Goal: Task Accomplishment & Management: Manage account settings

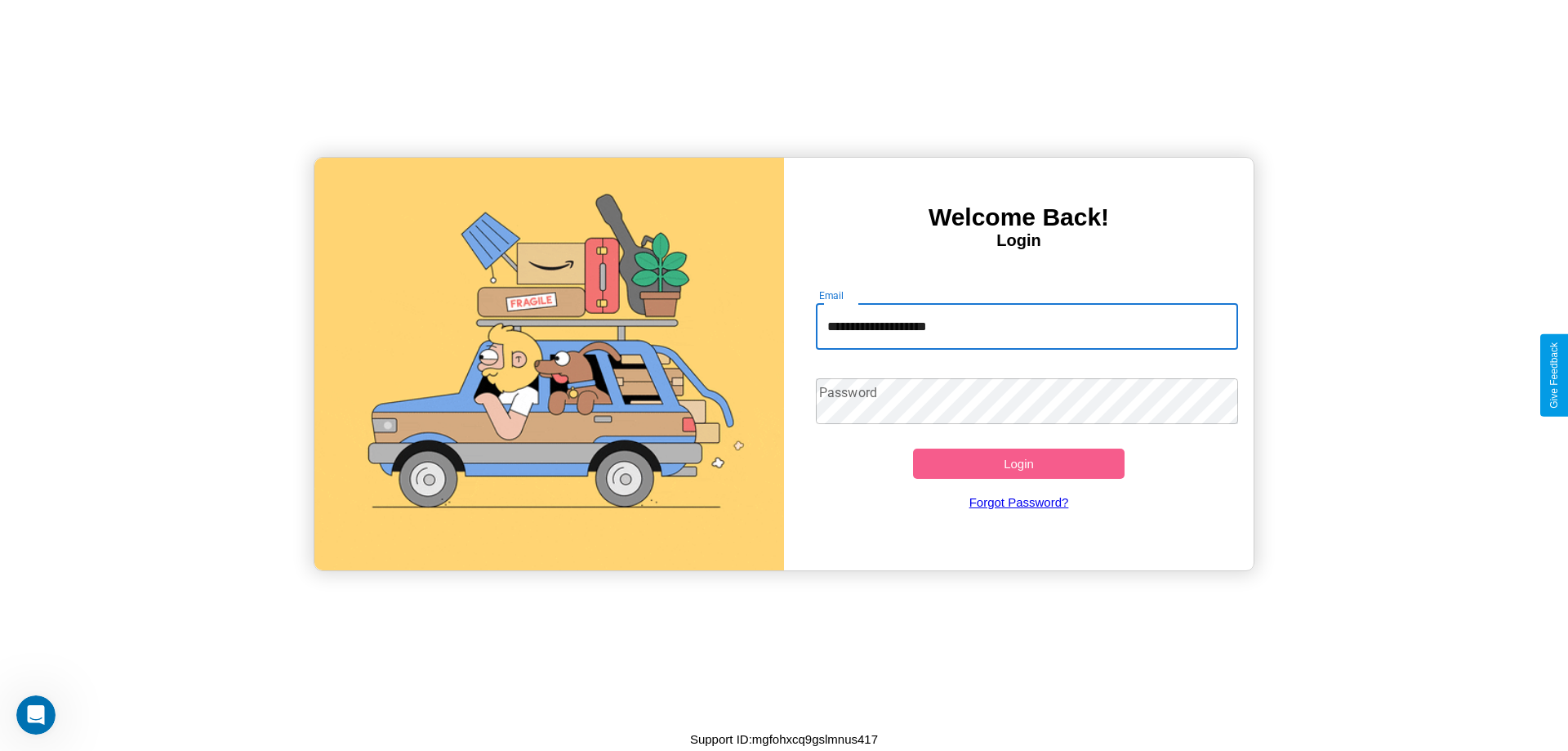
type input "**********"
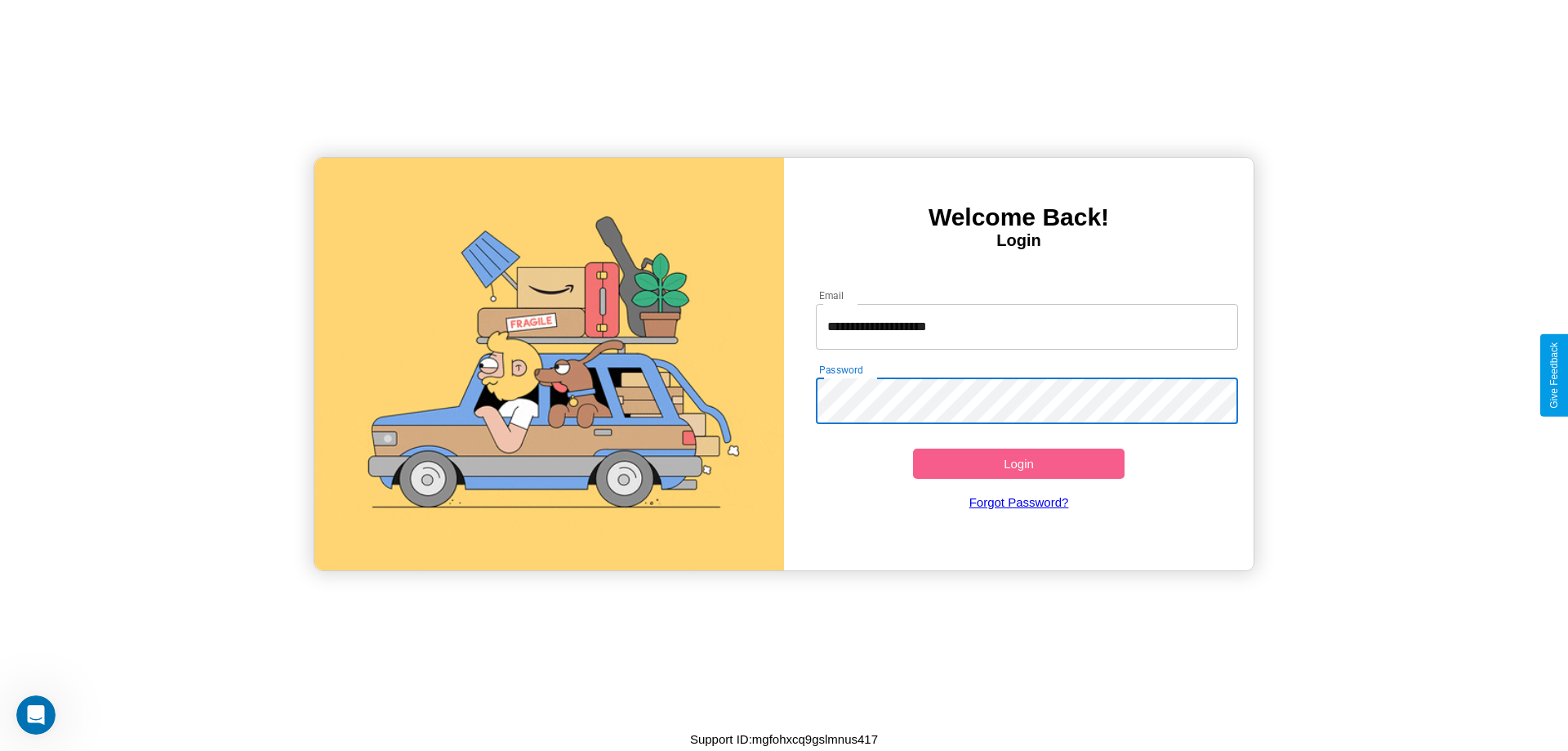
click at [1019, 463] on button "Login" at bounding box center [1019, 463] width 212 height 30
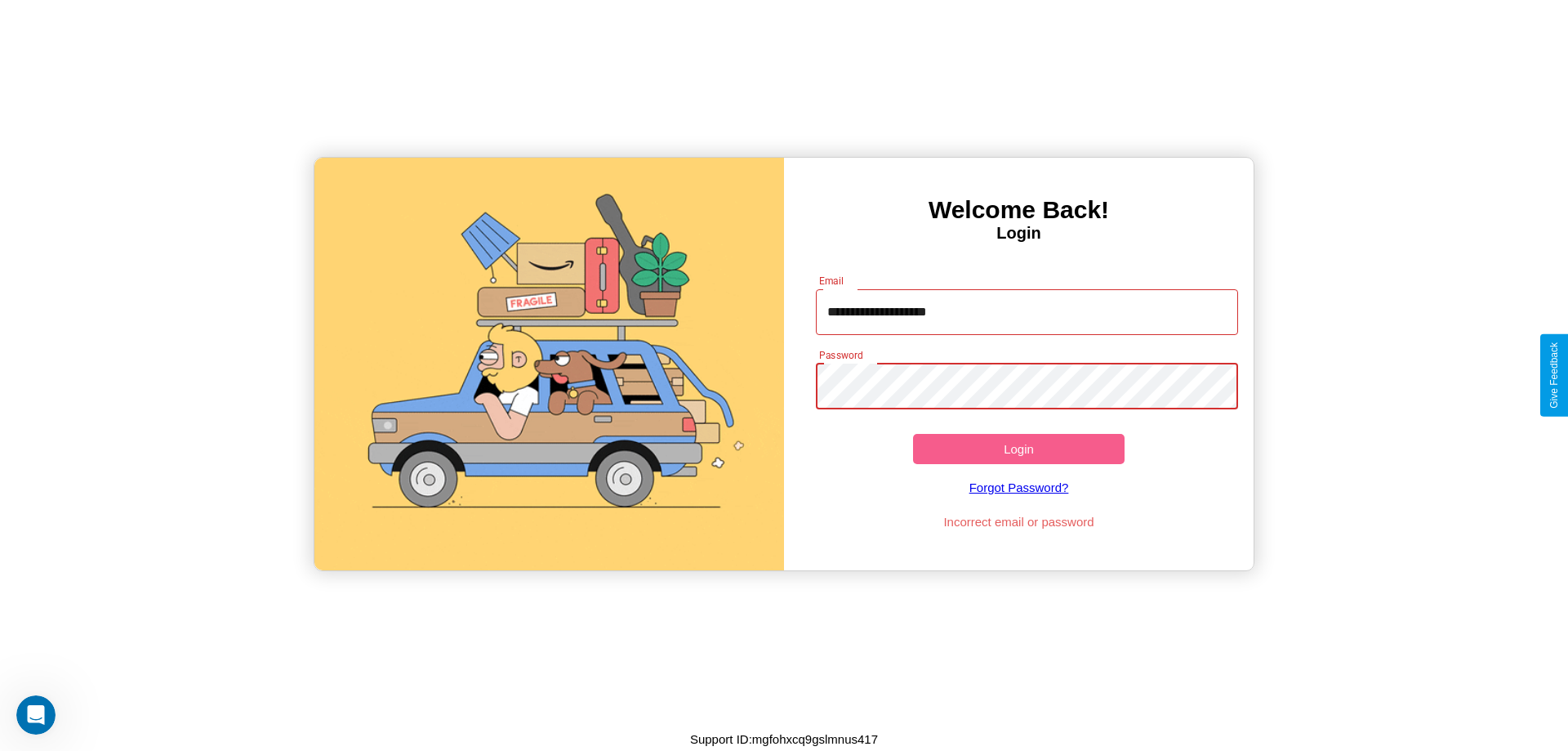
click at [1019, 448] on button "Login" at bounding box center [1019, 448] width 212 height 30
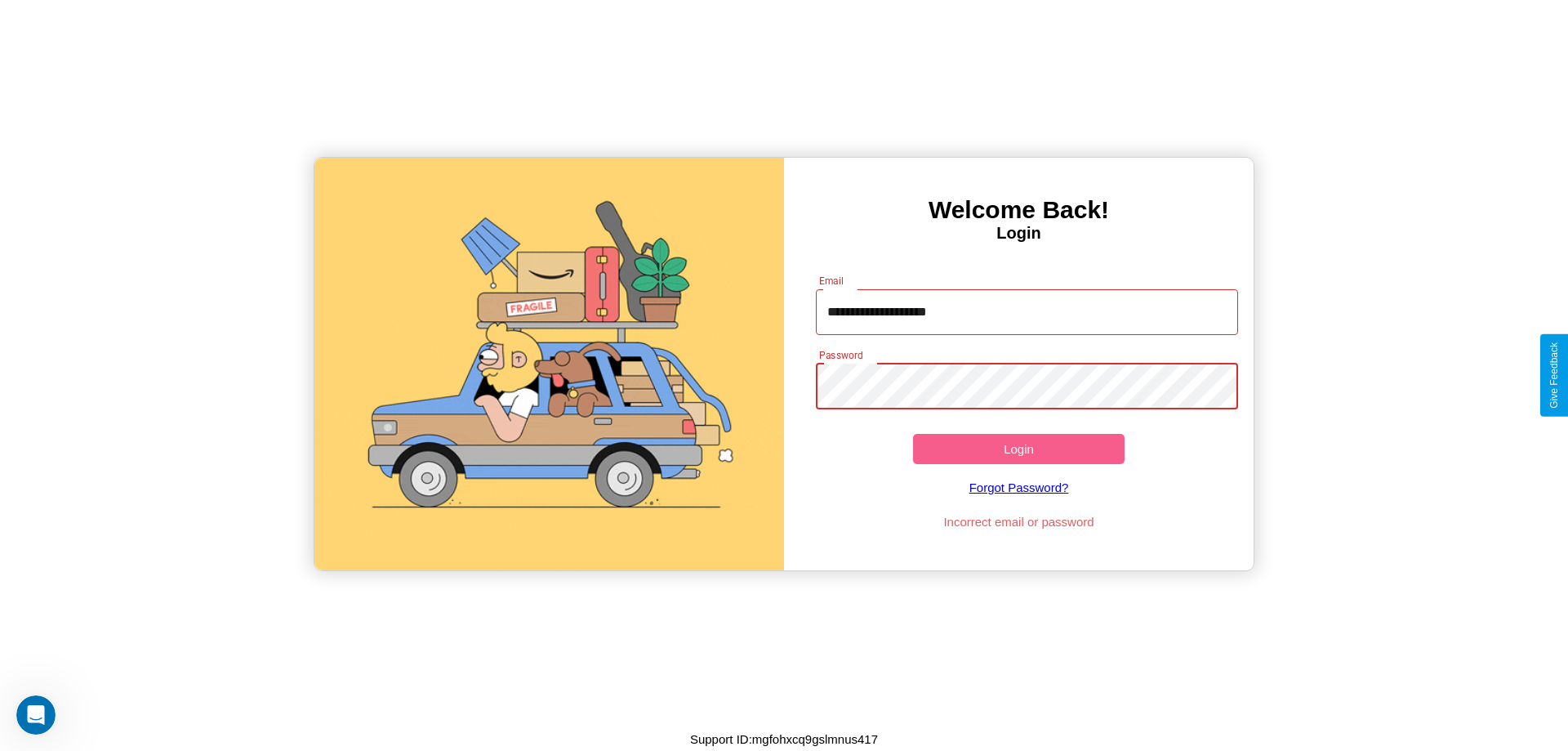
click at [1019, 448] on button "Login" at bounding box center [1019, 448] width 212 height 30
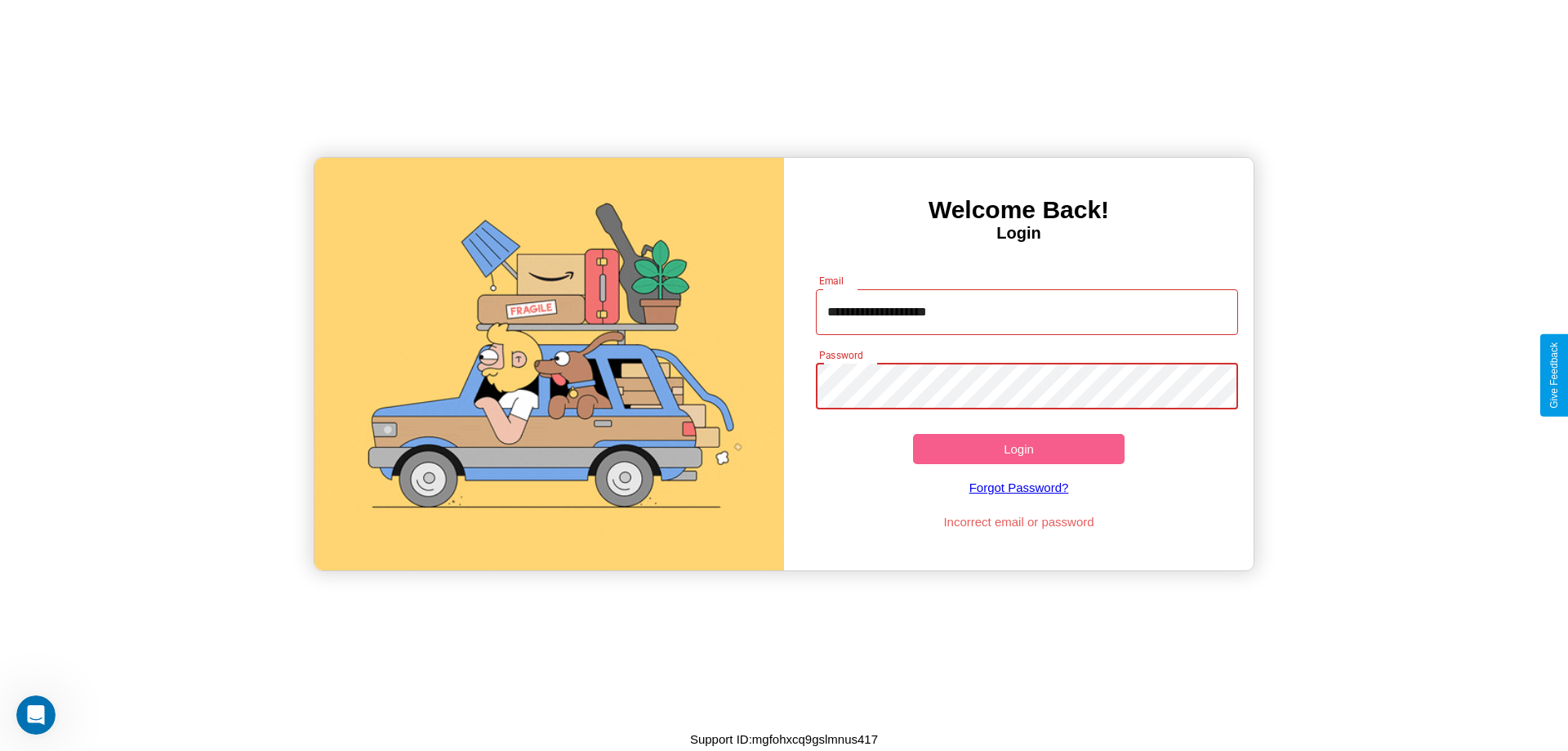
click at [1019, 448] on button "Login" at bounding box center [1019, 448] width 212 height 30
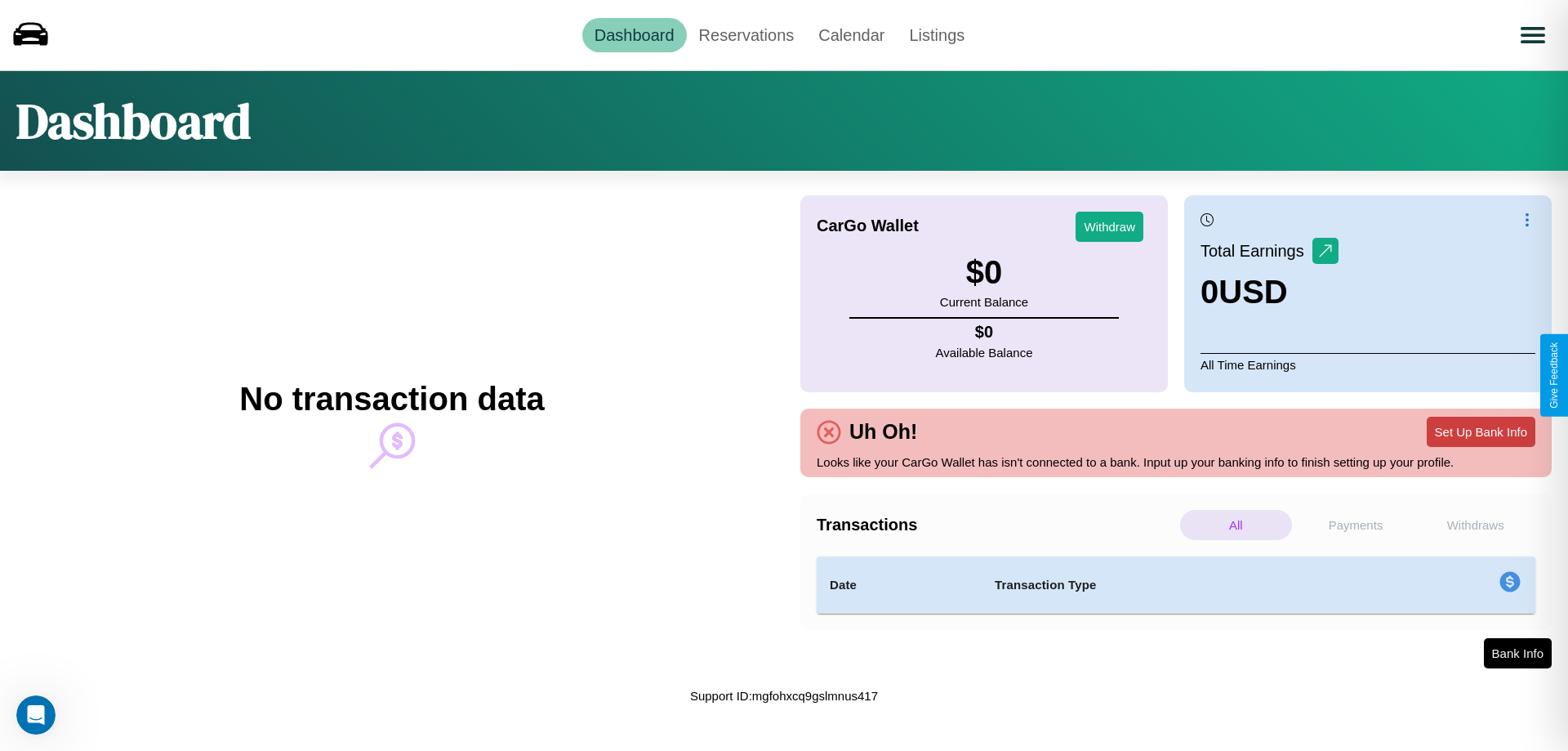
click at [1480, 432] on button "Set Up Bank Info" at bounding box center [1481, 432] width 109 height 30
